Goal: Transaction & Acquisition: Purchase product/service

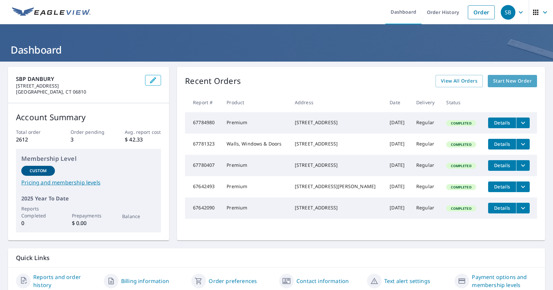
click at [493, 82] on span "Start New Order" at bounding box center [512, 81] width 39 height 8
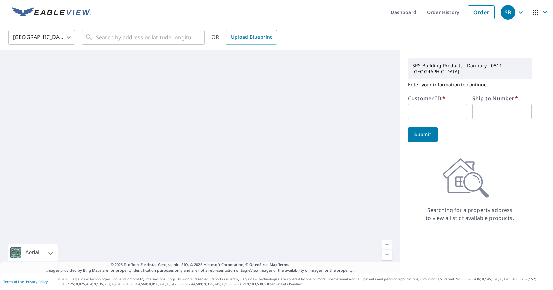
click at [429, 106] on input "text" at bounding box center [437, 111] width 59 height 16
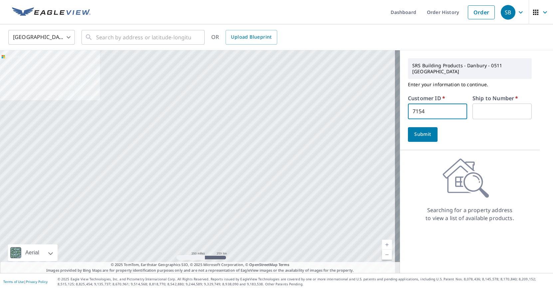
type input "7154"
type input "01"
click at [408, 127] on button "Submit" at bounding box center [423, 134] width 30 height 15
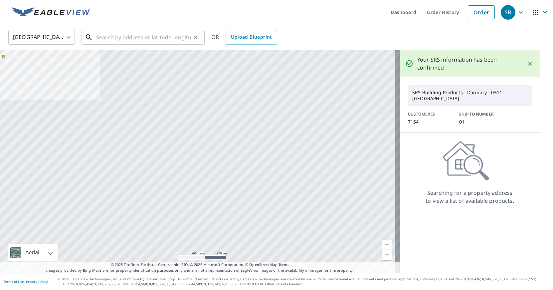
click at [130, 40] on input "text" at bounding box center [143, 37] width 95 height 19
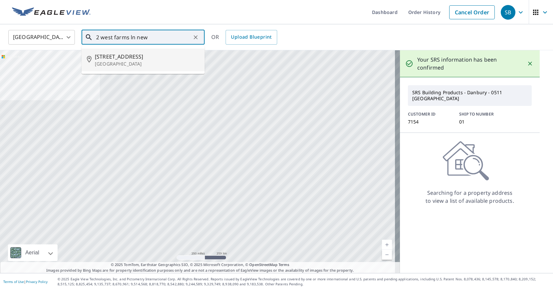
click at [119, 67] on p "[GEOGRAPHIC_DATA]" at bounding box center [147, 64] width 104 height 7
type input "[STREET_ADDRESS]"
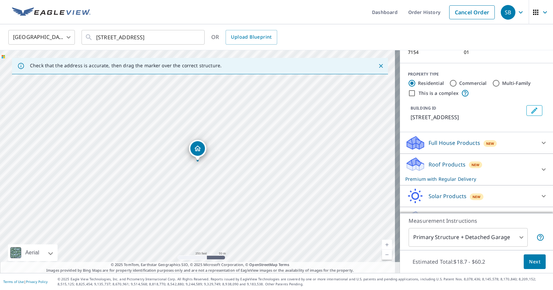
scroll to position [71, 0]
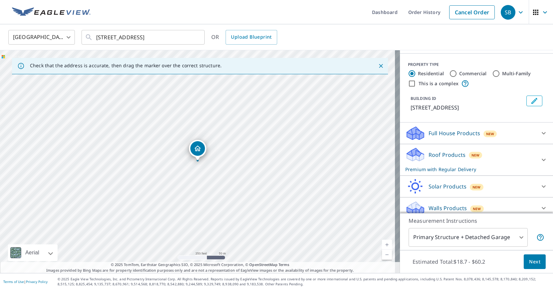
click at [515, 129] on div "Full House Products New" at bounding box center [470, 133] width 130 height 16
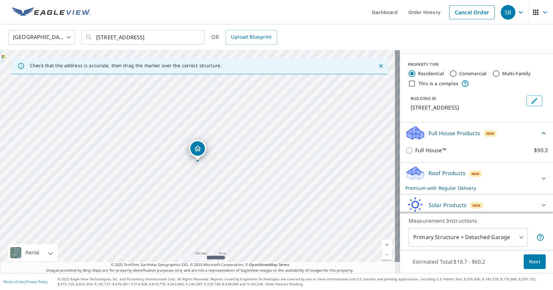
click at [439, 174] on div "Roof Products New Premium with Regular Delivery" at bounding box center [470, 178] width 130 height 26
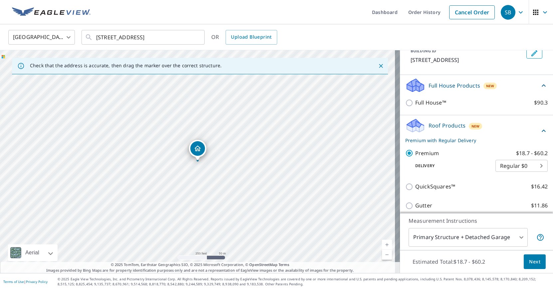
scroll to position [134, 0]
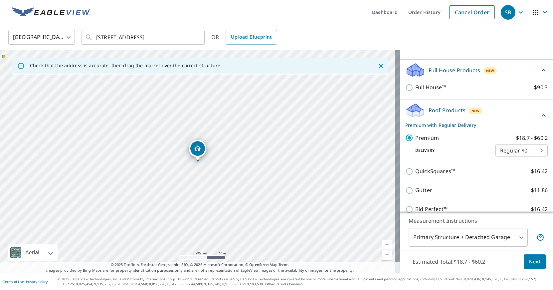
click at [529, 262] on span "Next" at bounding box center [534, 261] width 11 height 8
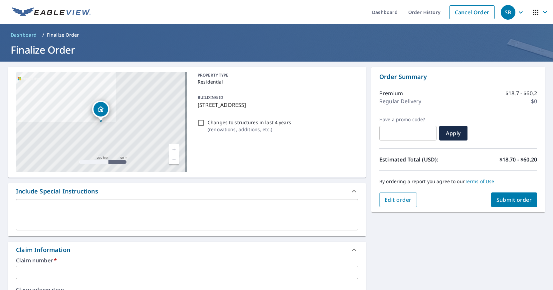
drag, startPoint x: 296, startPoint y: 105, endPoint x: 192, endPoint y: 105, distance: 104.1
click at [192, 105] on div "[STREET_ADDRESS] Aerial Road A standard road map Aerial A detailed look from ab…" at bounding box center [187, 122] width 358 height 111
checkbox input "true"
copy p "[STREET_ADDRESS]"
click at [31, 269] on input "text" at bounding box center [187, 271] width 342 height 13
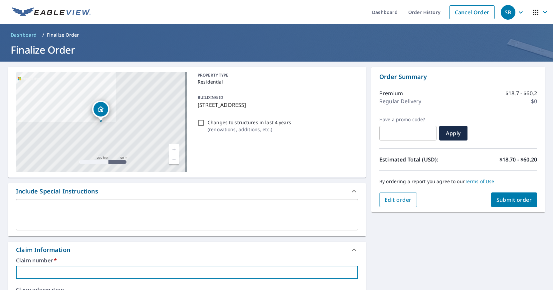
paste input "[STREET_ADDRESS]"
type input "[STREET_ADDRESS]"
checkbox input "true"
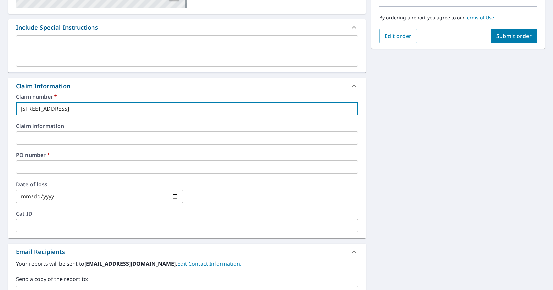
scroll to position [188, 0]
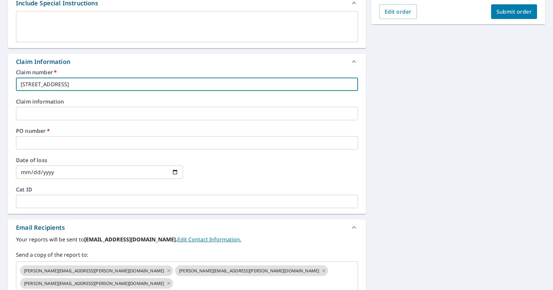
type input "[STREET_ADDRESS]"
click at [40, 140] on input "text" at bounding box center [187, 142] width 342 height 13
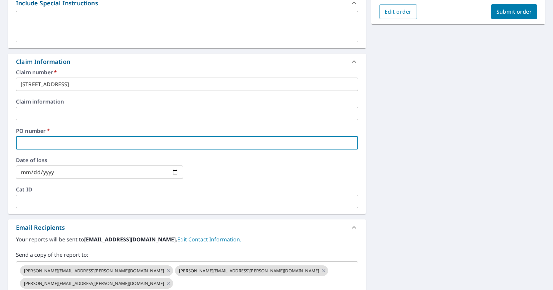
paste input "[STREET_ADDRESS]"
type input "[STREET_ADDRESS]"
click at [166, 271] on icon at bounding box center [168, 270] width 5 height 7
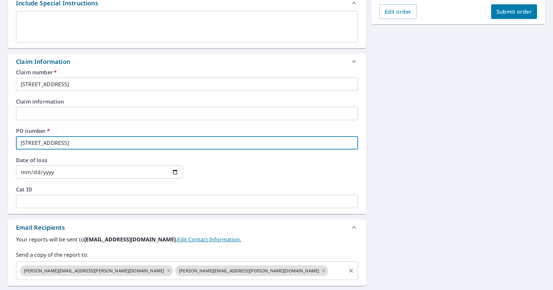
click at [166, 270] on icon at bounding box center [168, 270] width 5 height 7
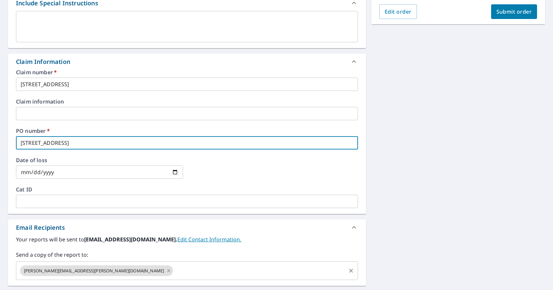
click at [166, 271] on icon at bounding box center [168, 270] width 5 height 7
checkbox input "true"
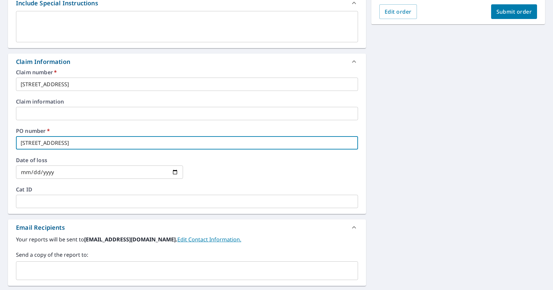
type input "[STREET_ADDRESS]"
click at [95, 268] on input "text" at bounding box center [182, 270] width 326 height 13
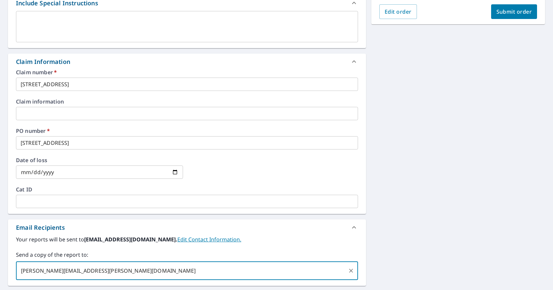
type input "[PERSON_NAME][EMAIL_ADDRESS][PERSON_NAME][DOMAIN_NAME]"
checkbox input "true"
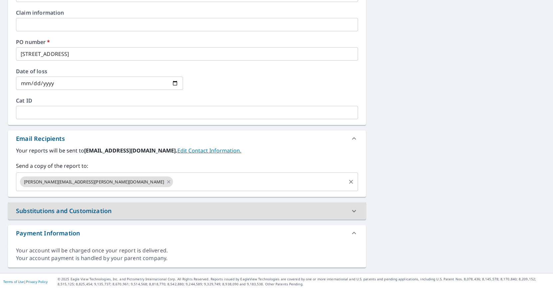
click at [174, 184] on input "text" at bounding box center [259, 181] width 171 height 13
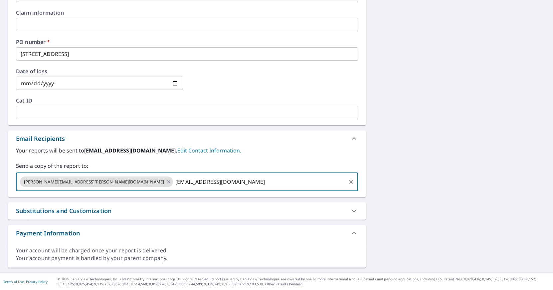
type input "[EMAIL_ADDRESS][DOMAIN_NAME]"
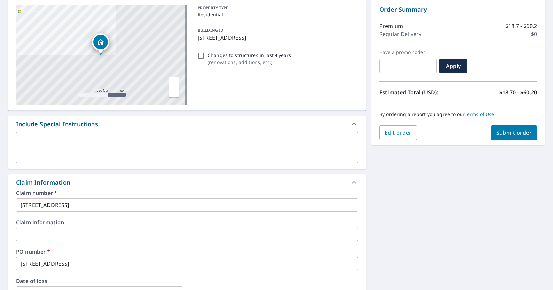
scroll to position [68, 0]
click at [496, 131] on span "Submit order" at bounding box center [514, 131] width 36 height 7
checkbox input "true"
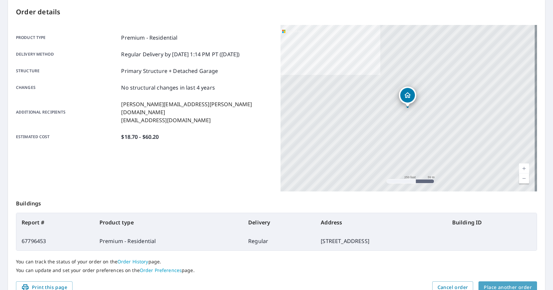
click at [504, 285] on span "Place another order" at bounding box center [508, 287] width 48 height 8
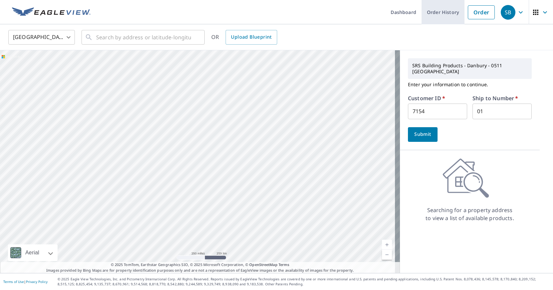
click at [445, 13] on link "Order History" at bounding box center [442, 12] width 43 height 24
